Goal: Communication & Community: Answer question/provide support

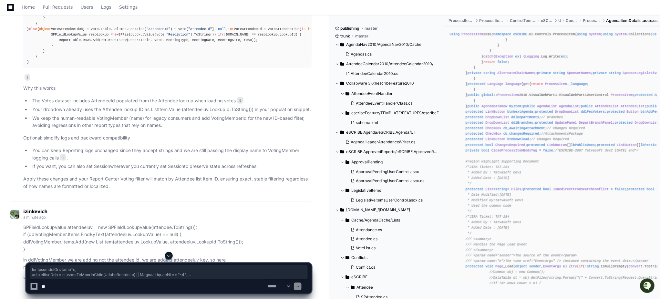
scroll to position [4331, 0]
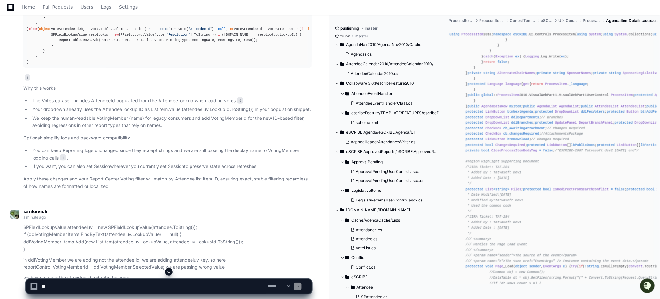
click at [92, 287] on textarea at bounding box center [153, 286] width 226 height 14
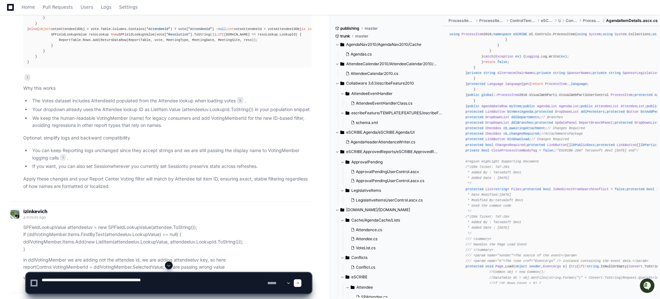
paste textarea "**********"
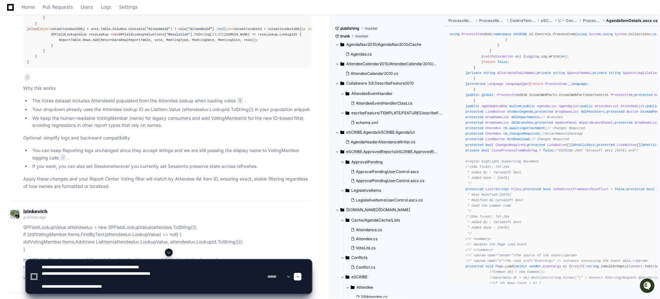
type textarea "**********"
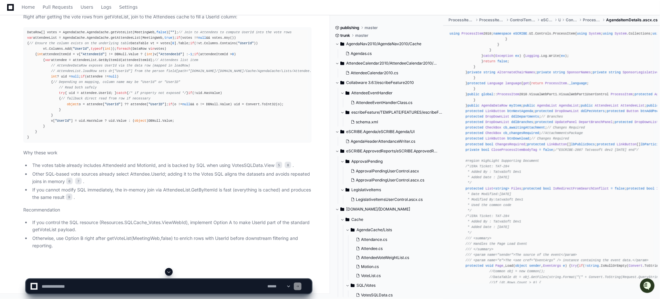
scroll to position [6464, 0]
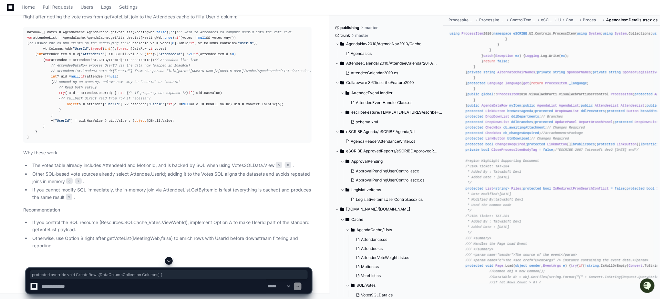
drag, startPoint x: 27, startPoint y: 109, endPoint x: 159, endPoint y: 107, distance: 132.7
copy div "protected override void CreateRows ( DataColumnCollection Columns ) {"
drag, startPoint x: 110, startPoint y: 159, endPoint x: 35, endPoint y: 159, distance: 75.2
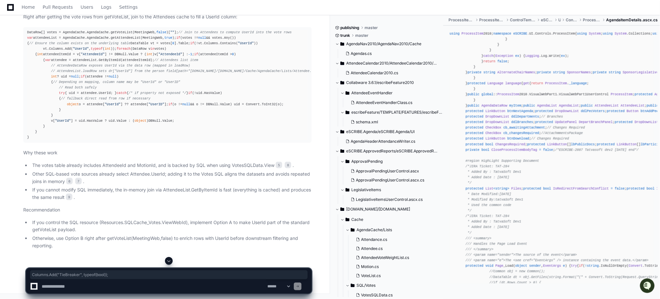
copy div "Columns.Add( "TieBreaker" , typeof ( bool ));"
drag, startPoint x: 101, startPoint y: 174, endPoint x: 34, endPoint y: 176, distance: 67.2
copy div "Columns.Add( "UserId" , typeof ( int ));"
